Goal: Transaction & Acquisition: Subscribe to service/newsletter

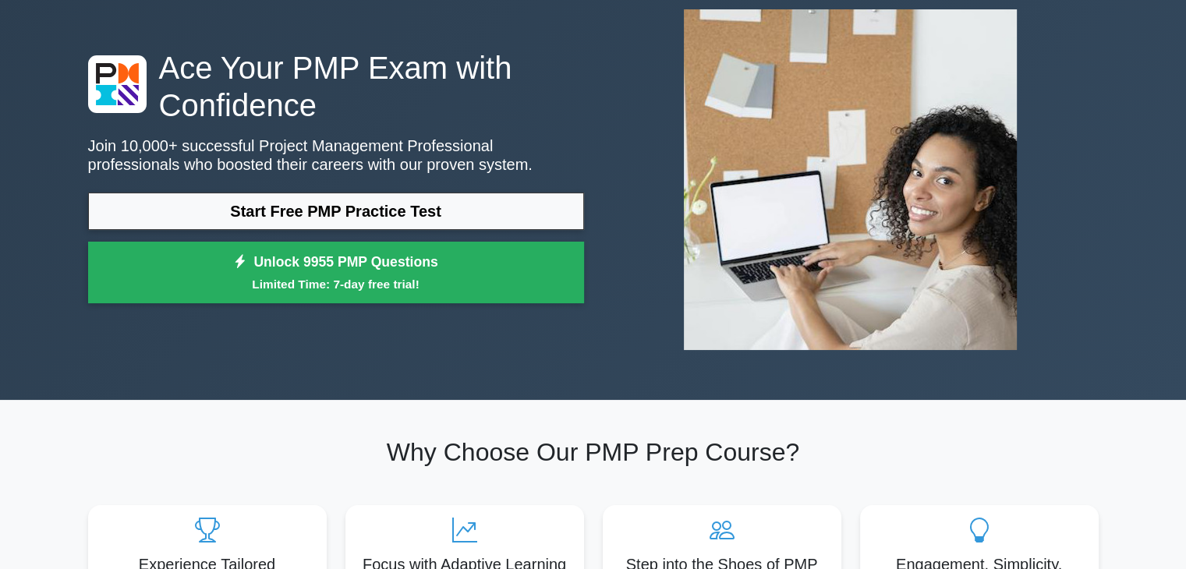
scroll to position [94, 0]
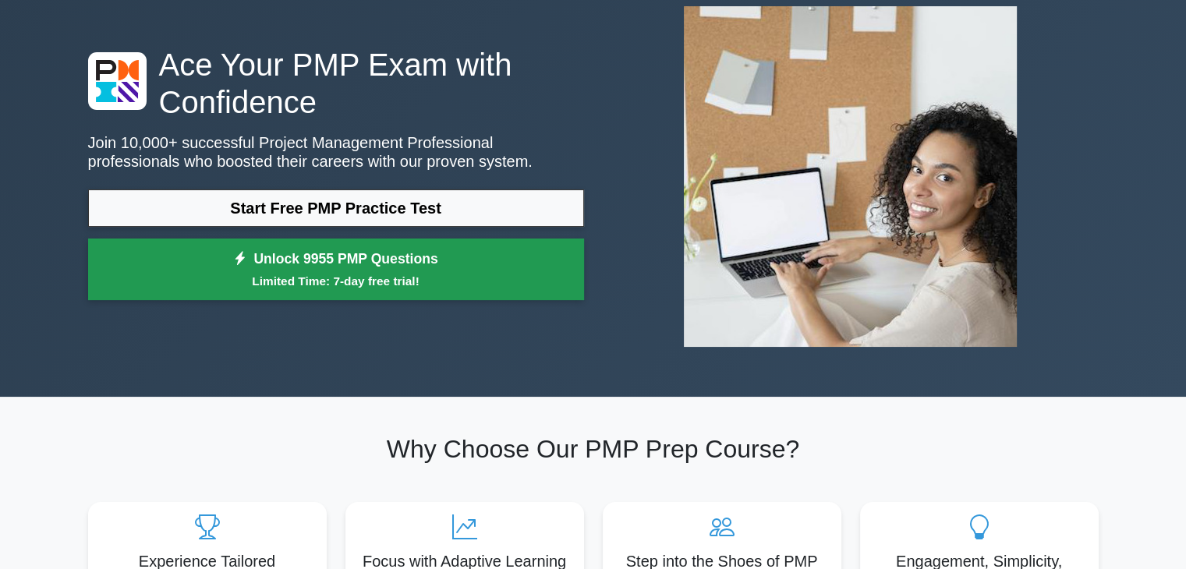
click at [321, 263] on link "Unlock 9955 PMP Questions Limited Time: 7-day free trial!" at bounding box center [336, 270] width 496 height 62
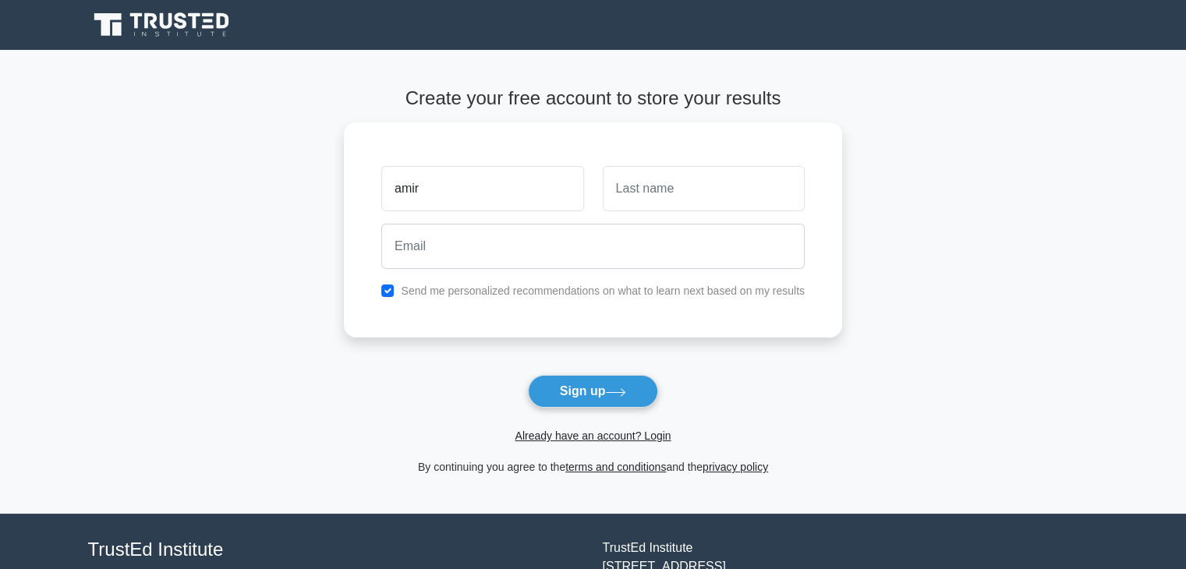
type input "amir"
type input "baloch"
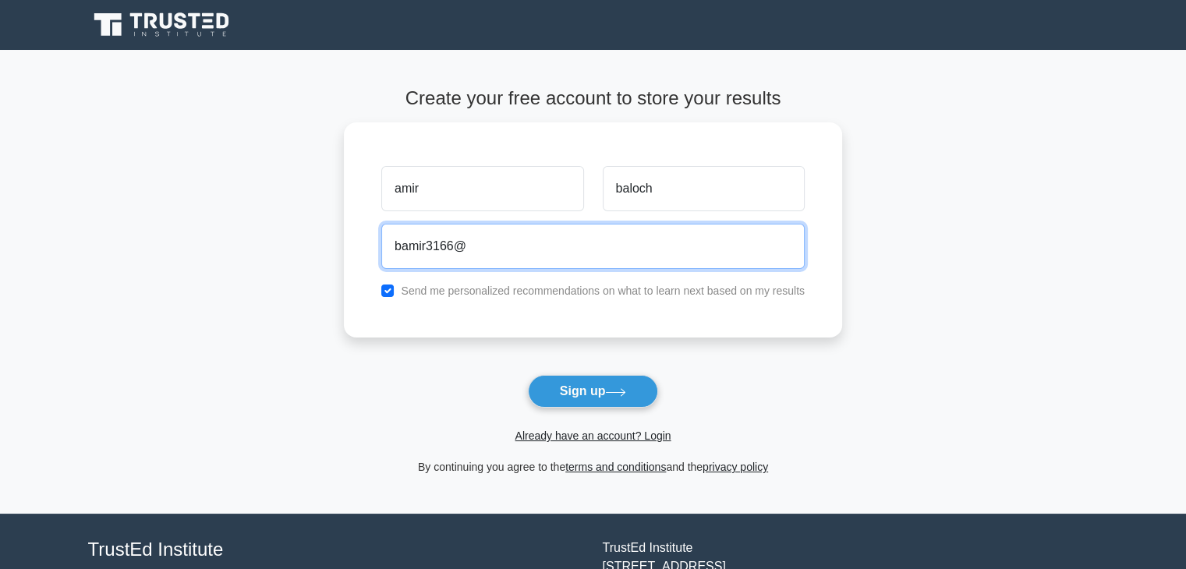
type input "[EMAIL_ADDRESS][DOMAIN_NAME]"
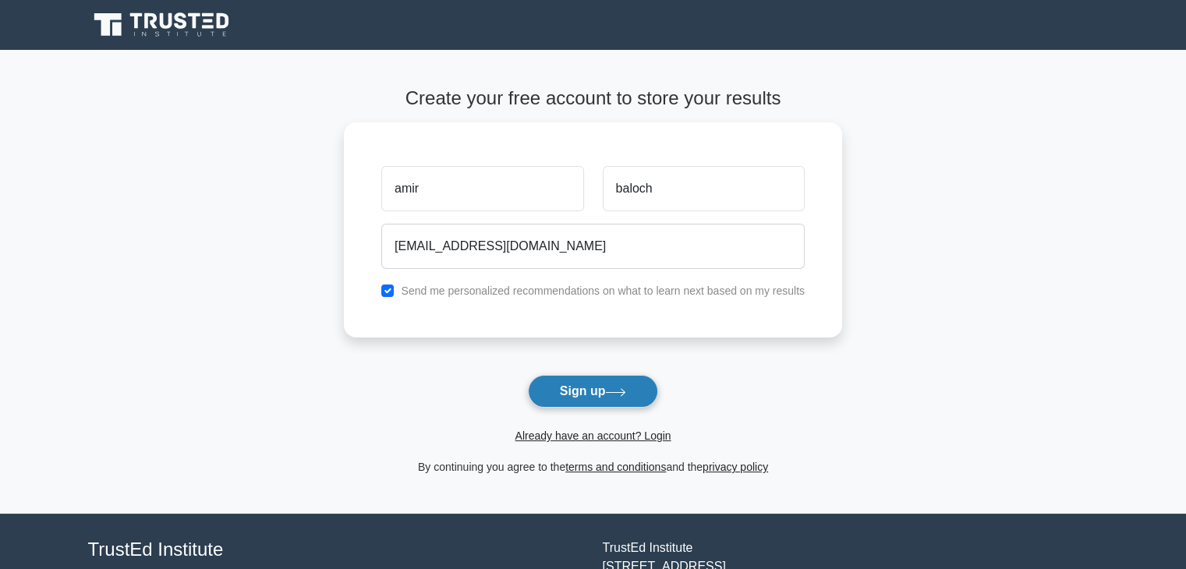
click at [630, 385] on button "Sign up" at bounding box center [593, 391] width 131 height 33
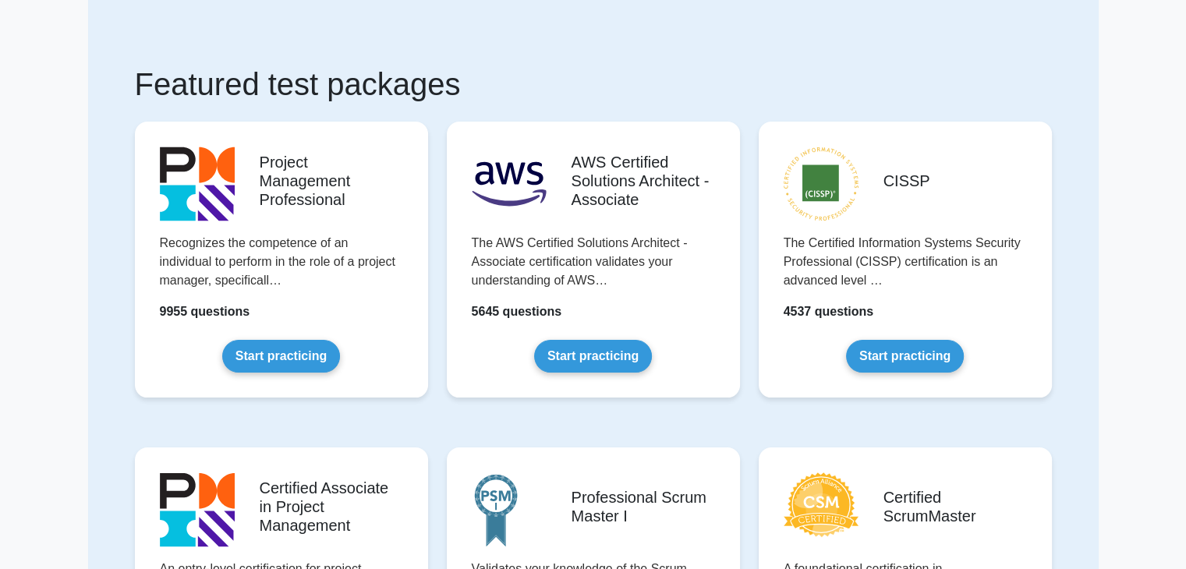
scroll to position [62, 0]
